Goal: Information Seeking & Learning: Learn about a topic

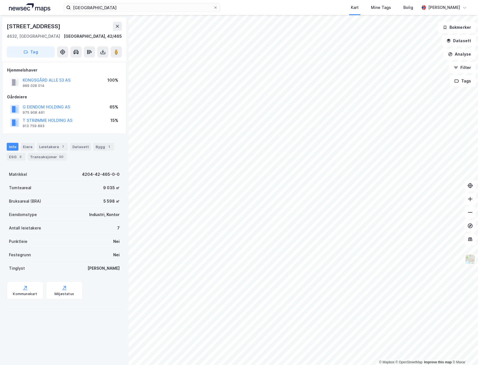
click at [232, 365] on html "Kristiansand Kart Mine Tags Bolig [PERSON_NAME] © Mapbox © OpenStreetMap Improv…" at bounding box center [239, 182] width 478 height 365
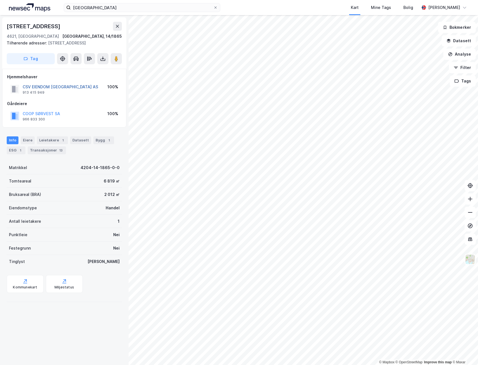
click at [0, 0] on button "CSV EIENDOM [GEOGRAPHIC_DATA] AS" at bounding box center [0, 0] width 0 height 0
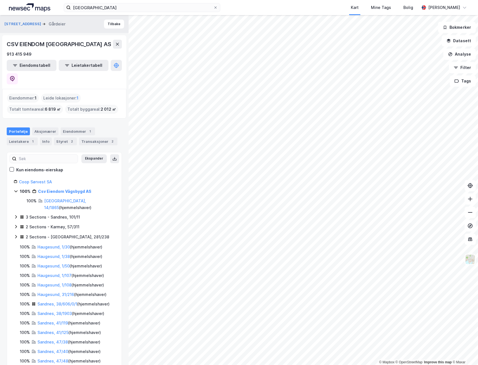
click at [43, 128] on div "Portefølje Aksjonærer Eiendommer 1 Leietakere 1 Info Styret 2 Transaksjoner 2" at bounding box center [64, 137] width 115 height 18
click at [43, 128] on div "Aksjonærer" at bounding box center [45, 132] width 26 height 8
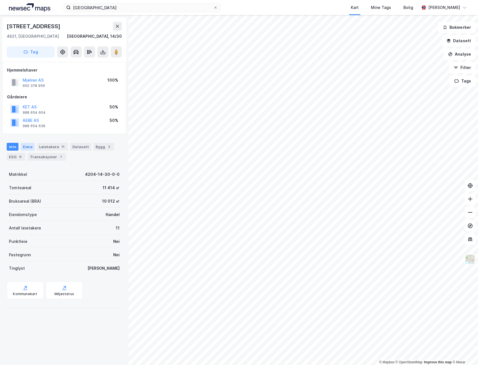
click at [24, 147] on div "Eiere" at bounding box center [28, 147] width 14 height 8
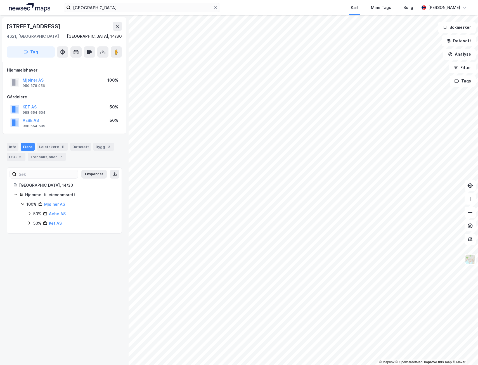
click at [29, 214] on icon at bounding box center [29, 214] width 4 height 4
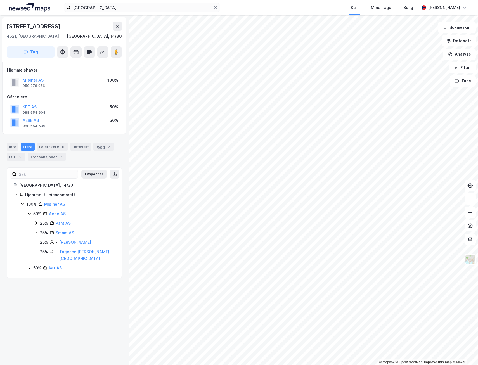
click at [29, 214] on icon at bounding box center [29, 214] width 4 height 4
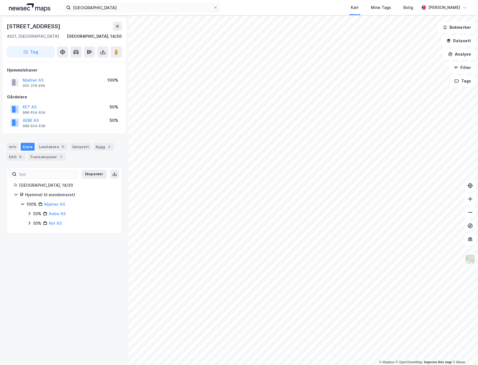
click at [29, 223] on icon at bounding box center [29, 223] width 4 height 4
click at [128, 240] on div "© Mapbox © OpenStreetMap Improve this map © Maxar [STREET_ADDRESS], 14/30 Tag H…" at bounding box center [239, 190] width 478 height 350
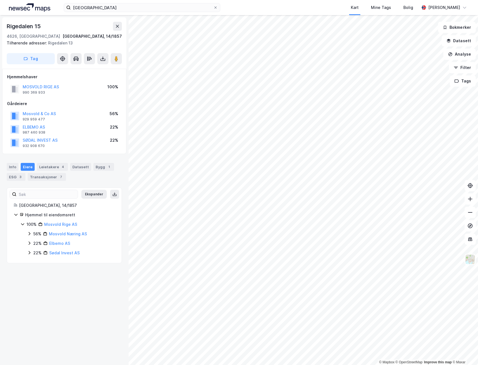
click at [28, 235] on icon at bounding box center [29, 234] width 4 height 4
click at [29, 235] on icon at bounding box center [29, 234] width 4 height 4
click at [30, 243] on icon at bounding box center [29, 243] width 4 height 4
click at [28, 252] on icon at bounding box center [29, 253] width 4 height 4
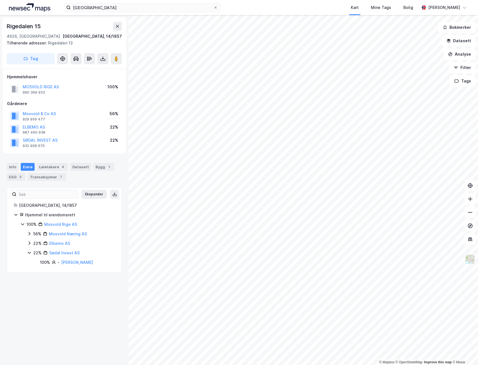
click at [28, 252] on icon at bounding box center [29, 253] width 4 height 4
click at [55, 163] on div "Leietakere 4" at bounding box center [52, 167] width 31 height 8
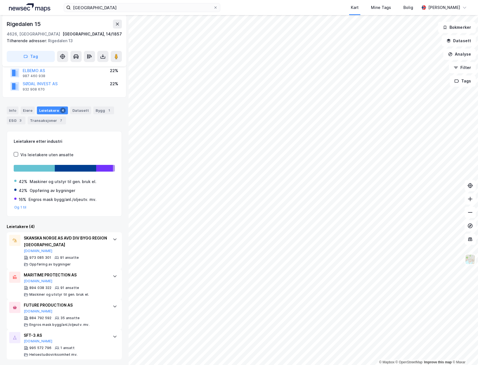
scroll to position [58, 0]
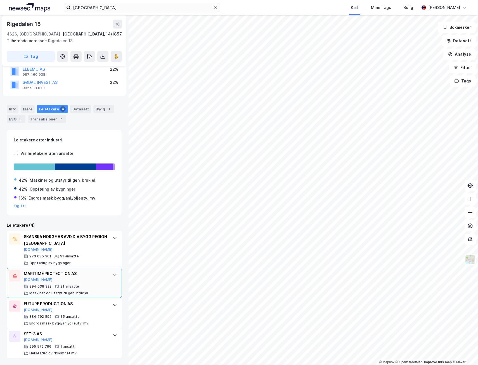
click at [107, 281] on div "MARITIME PROTECTION AS [DOMAIN_NAME] 894 038 322 91 ansatte [PERSON_NAME] og ut…" at bounding box center [64, 283] width 115 height 30
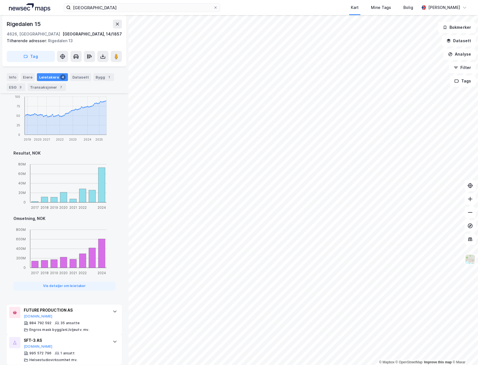
scroll to position [356, 0]
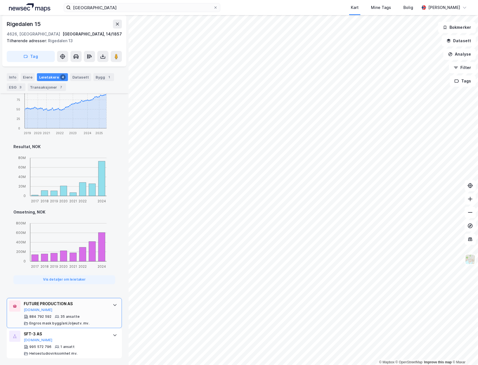
click at [108, 310] on div "FUTURE PRODUCTION AS [DOMAIN_NAME] 884 792 592 35 ansatte Engros mask bygg/anl.…" at bounding box center [64, 313] width 115 height 30
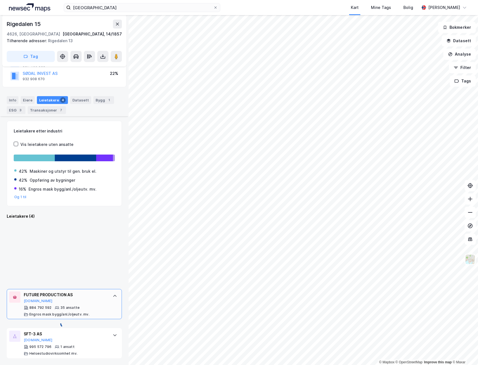
scroll to position [67, 0]
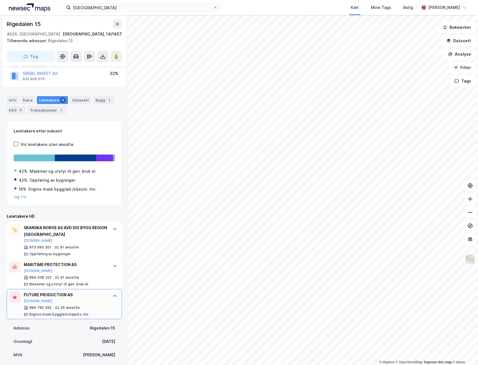
click at [113, 297] on icon at bounding box center [115, 296] width 4 height 4
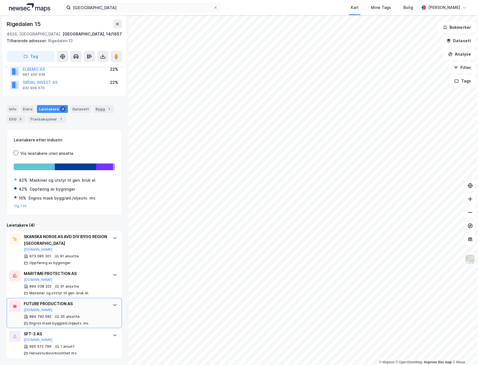
click at [113, 305] on icon at bounding box center [115, 305] width 4 height 4
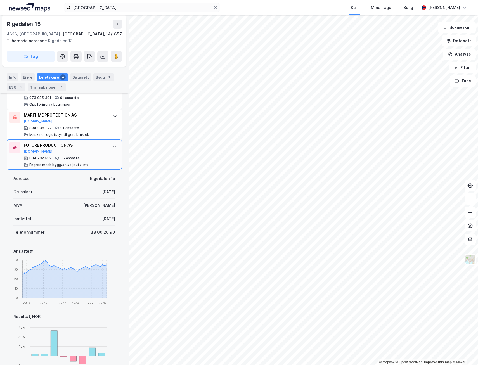
scroll to position [235, 0]
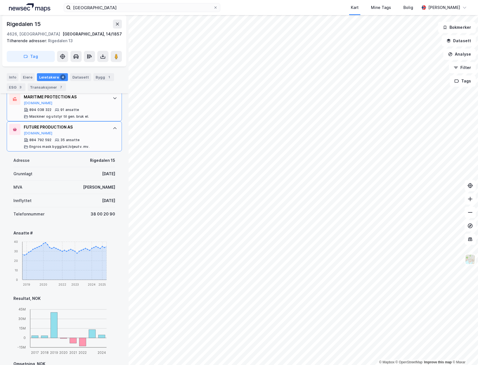
click at [70, 104] on div "MARITIME PROTECTION AS [DOMAIN_NAME]" at bounding box center [65, 100] width 83 height 12
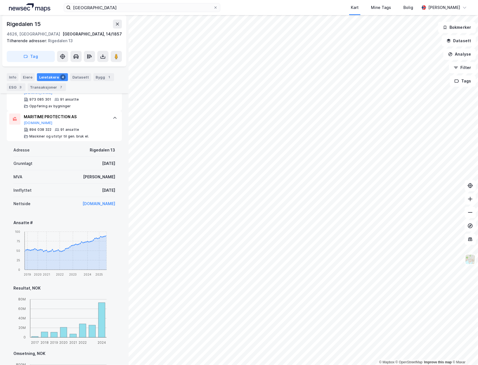
scroll to position [207, 0]
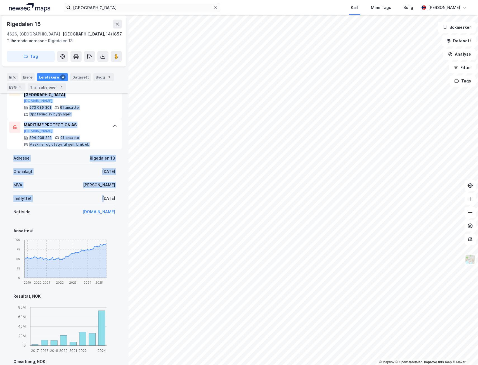
drag, startPoint x: 89, startPoint y: 199, endPoint x: 121, endPoint y: 201, distance: 32.5
click at [121, 201] on div "Rigedalen 15 4626, [GEOGRAPHIC_DATA] [GEOGRAPHIC_DATA], 14/1857 Tilhørende adre…" at bounding box center [64, 190] width 129 height 350
drag, startPoint x: 121, startPoint y: 201, endPoint x: 50, endPoint y: 190, distance: 72.1
click at [50, 190] on div "MVA Ja" at bounding box center [64, 185] width 102 height 13
